Goal: Find specific page/section: Find specific page/section

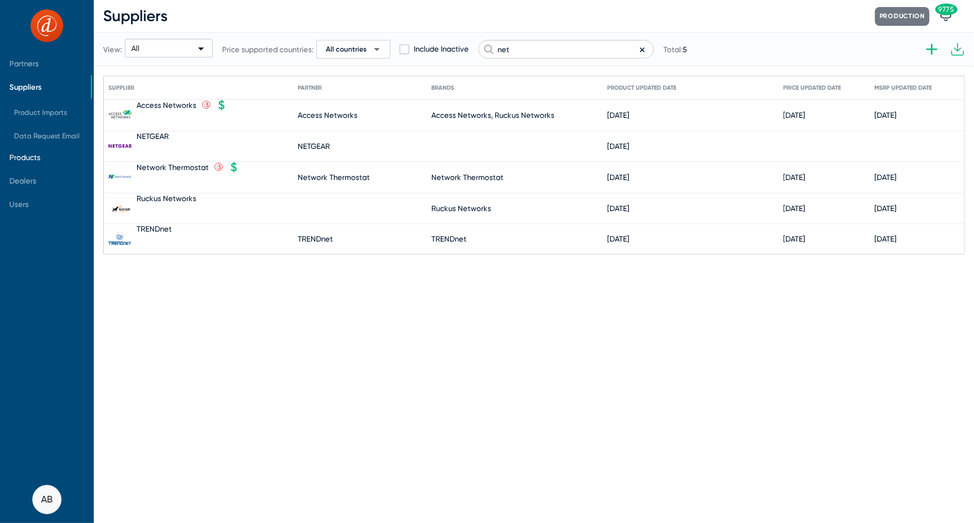
click at [36, 161] on span "Products" at bounding box center [24, 157] width 31 height 9
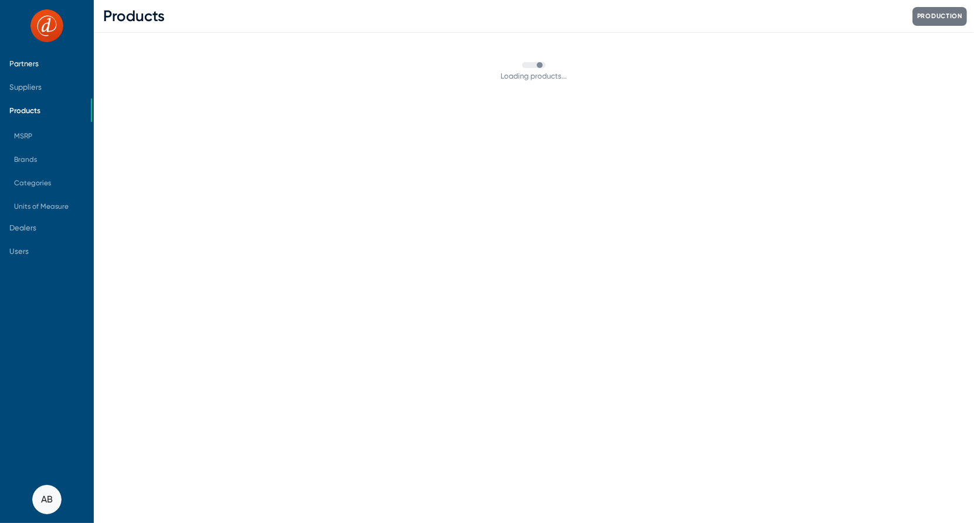
click at [35, 63] on span "Partners" at bounding box center [23, 63] width 29 height 9
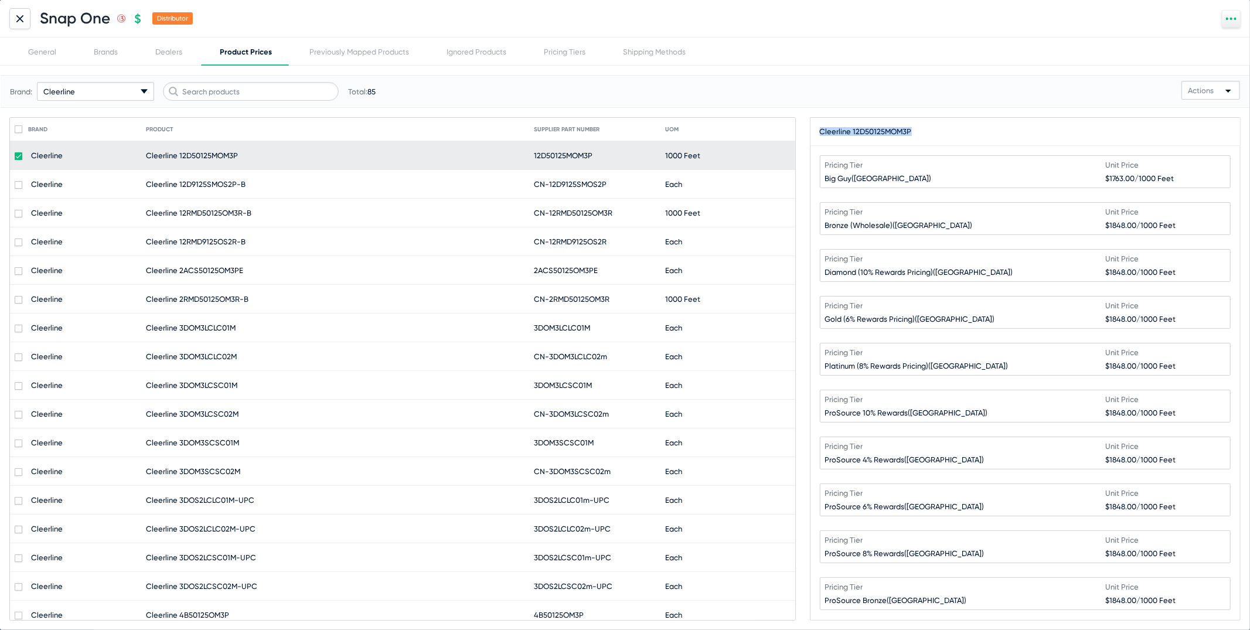
click at [21, 20] on icon at bounding box center [20, 18] width 6 height 6
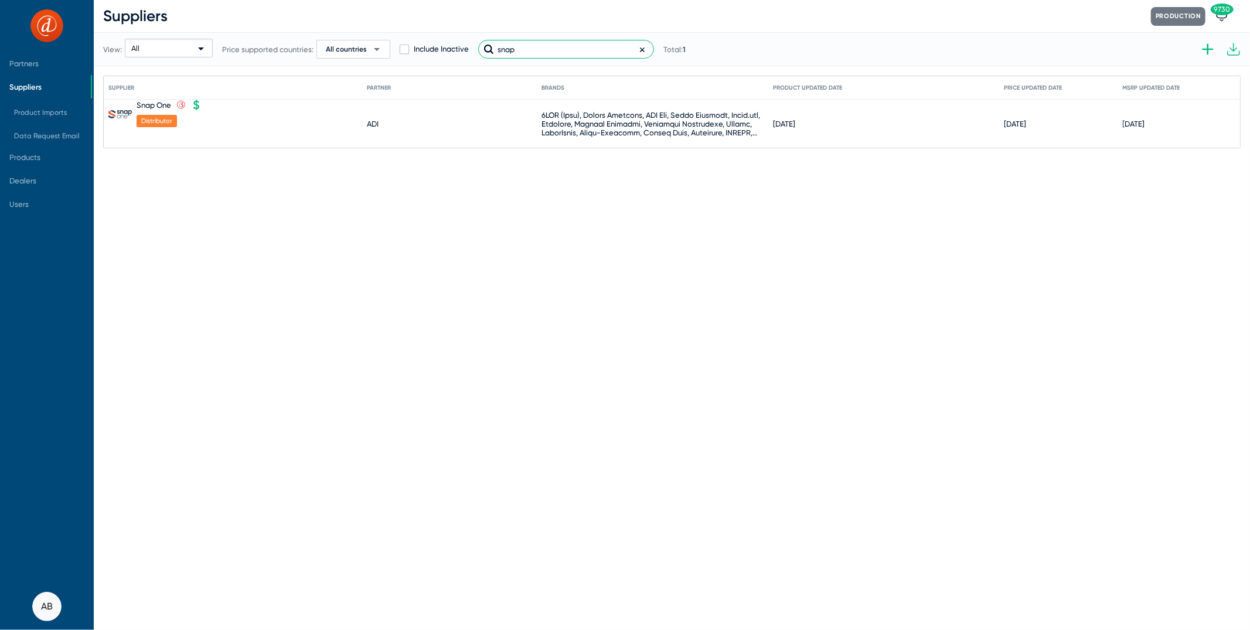
click at [636, 50] on input "snap" at bounding box center [566, 49] width 176 height 19
click at [644, 50] on mat-icon at bounding box center [647, 48] width 14 height 17
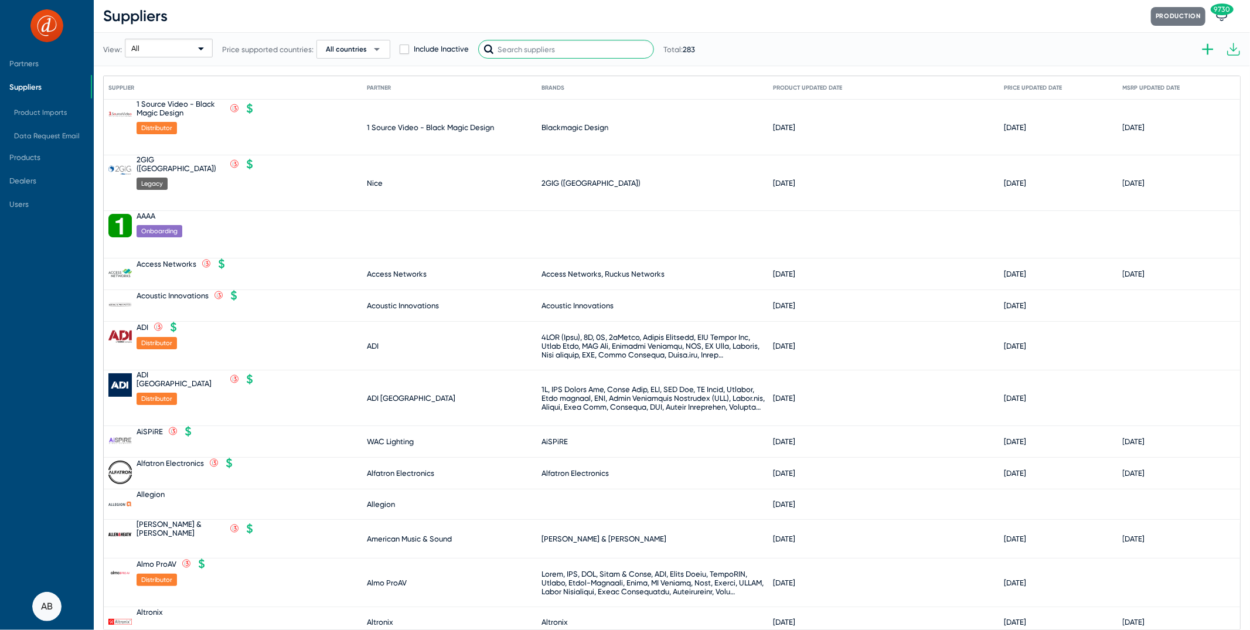
click at [644, 50] on input "text" at bounding box center [566, 49] width 176 height 19
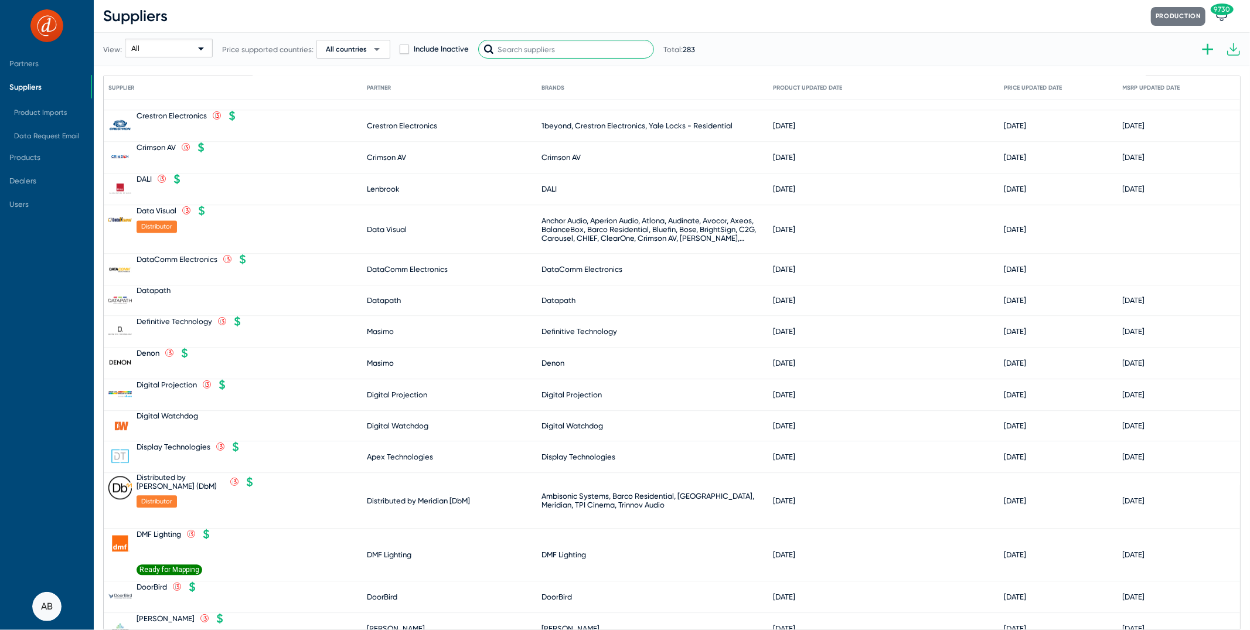
scroll to position [2125, 0]
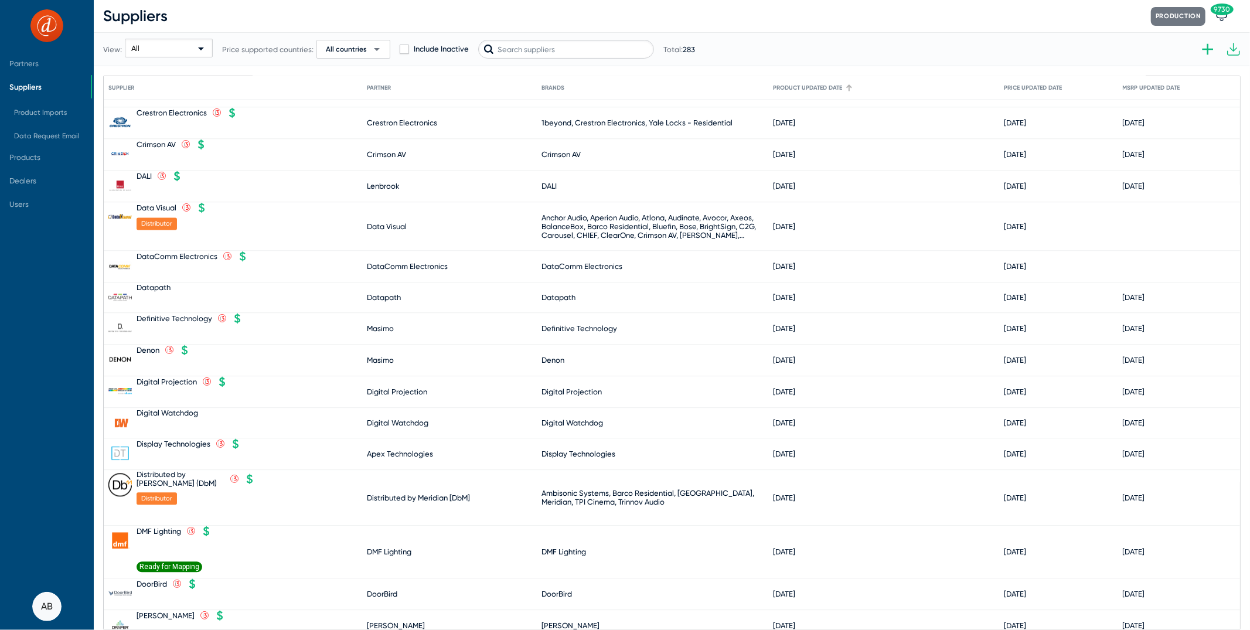
click at [834, 86] on div "Product Updated Date" at bounding box center [807, 87] width 69 height 7
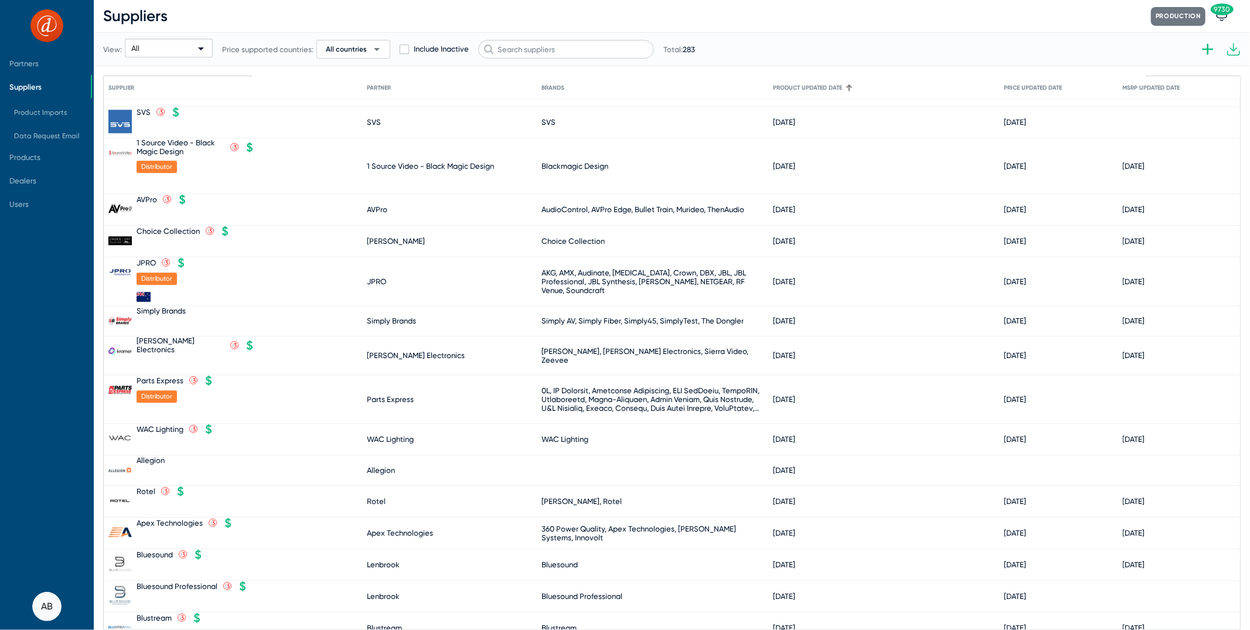
scroll to position [2353, 0]
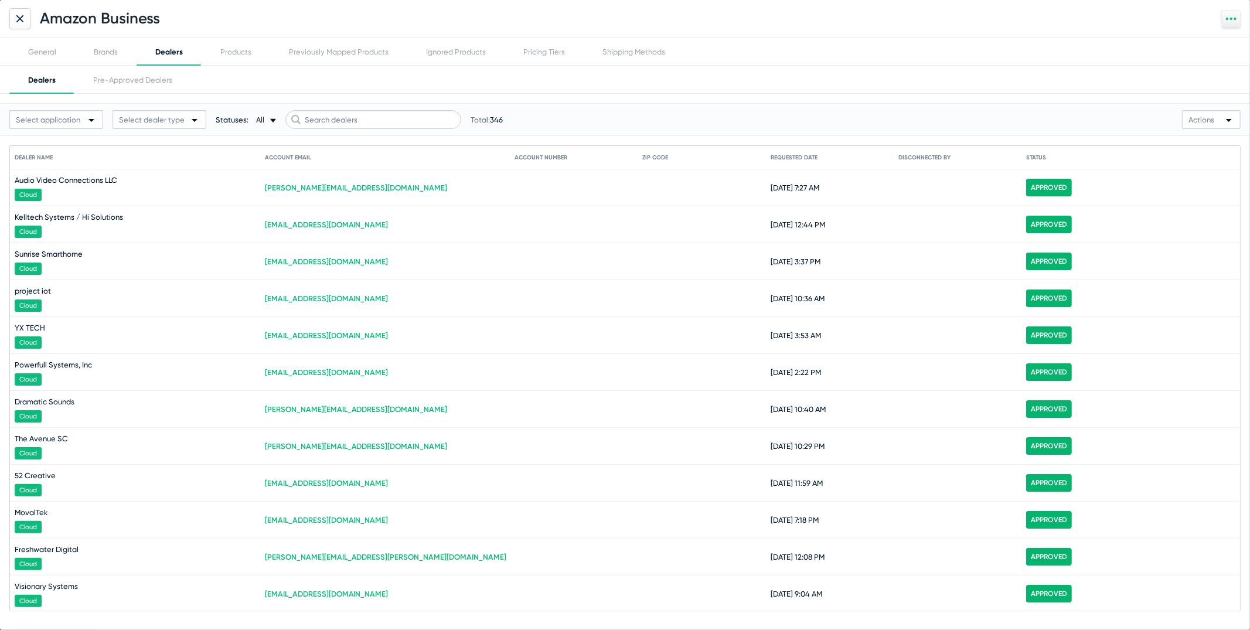
scroll to position [2936, 0]
